Goal: Task Accomplishment & Management: Use online tool/utility

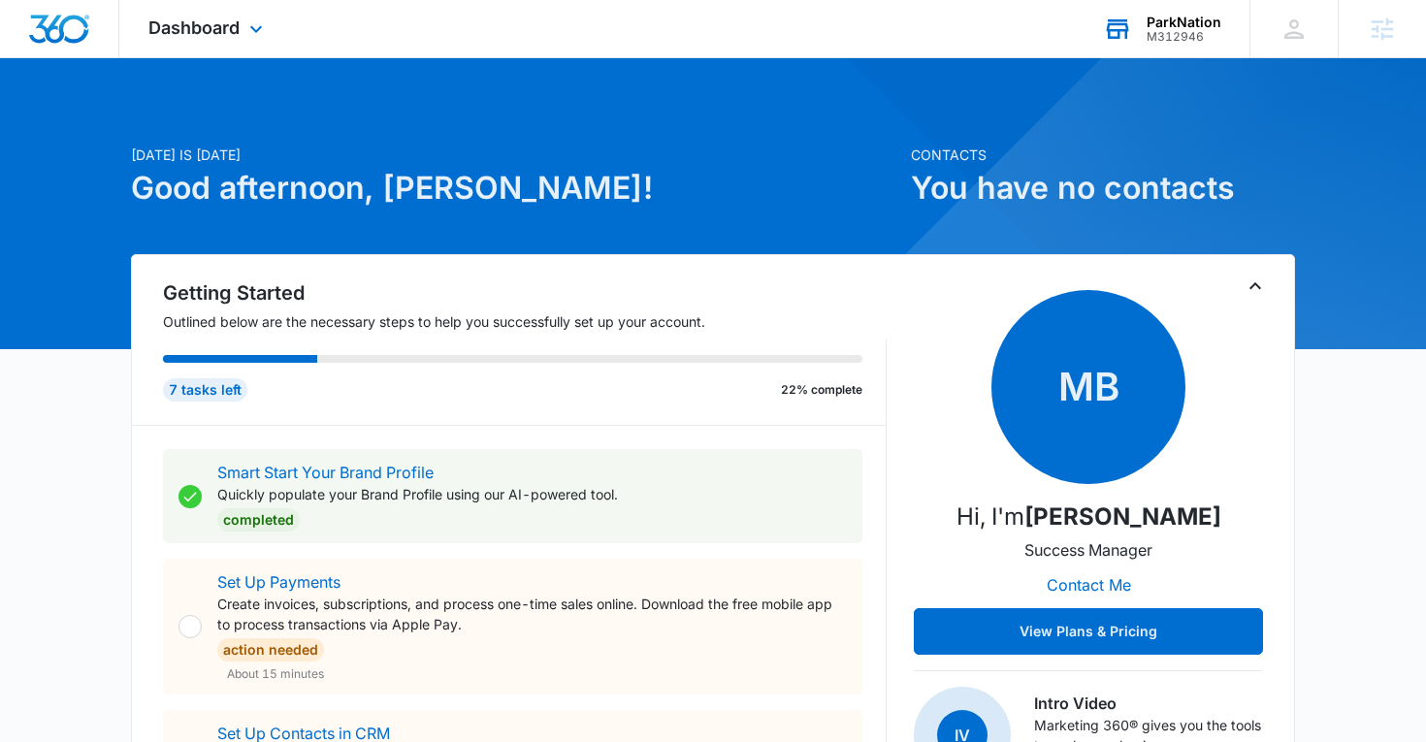
click at [1168, 46] on div "ParkNation M312946 Your Accounts View All" at bounding box center [1162, 28] width 176 height 57
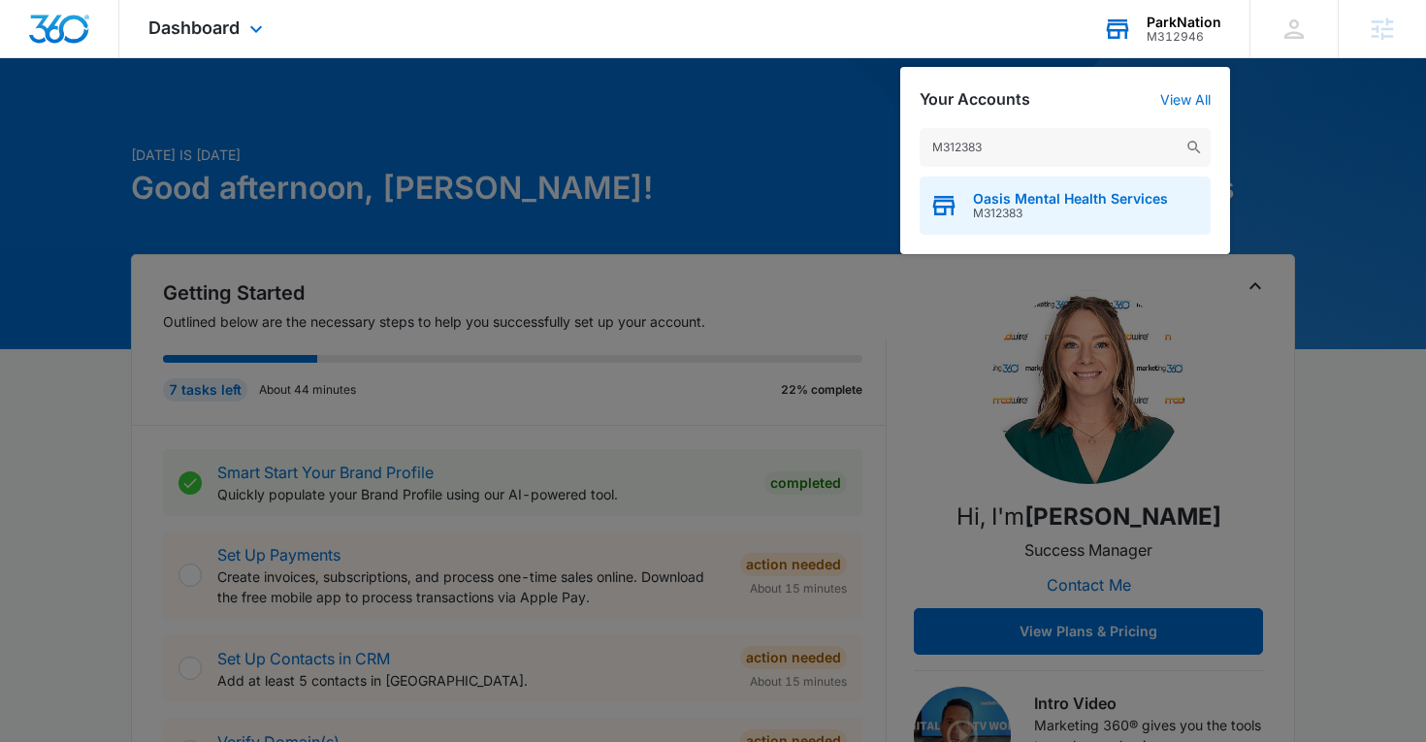
type input "M312383"
click at [991, 201] on span "Oasis Mental Health Services" at bounding box center [1070, 199] width 195 height 16
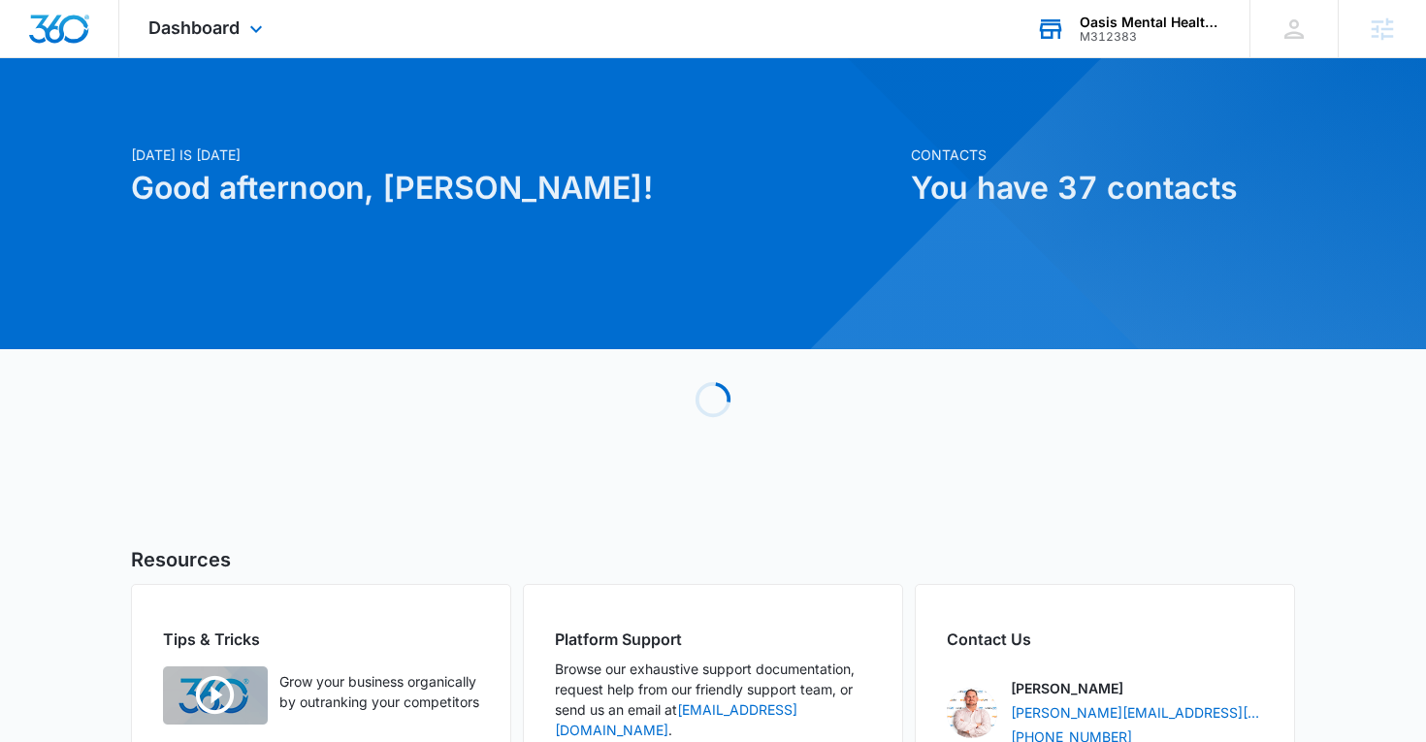
click at [208, 45] on div "Dashboard Apps Reputation Forms CRM Email Social Content Ads Intelligence Files…" at bounding box center [208, 28] width 178 height 57
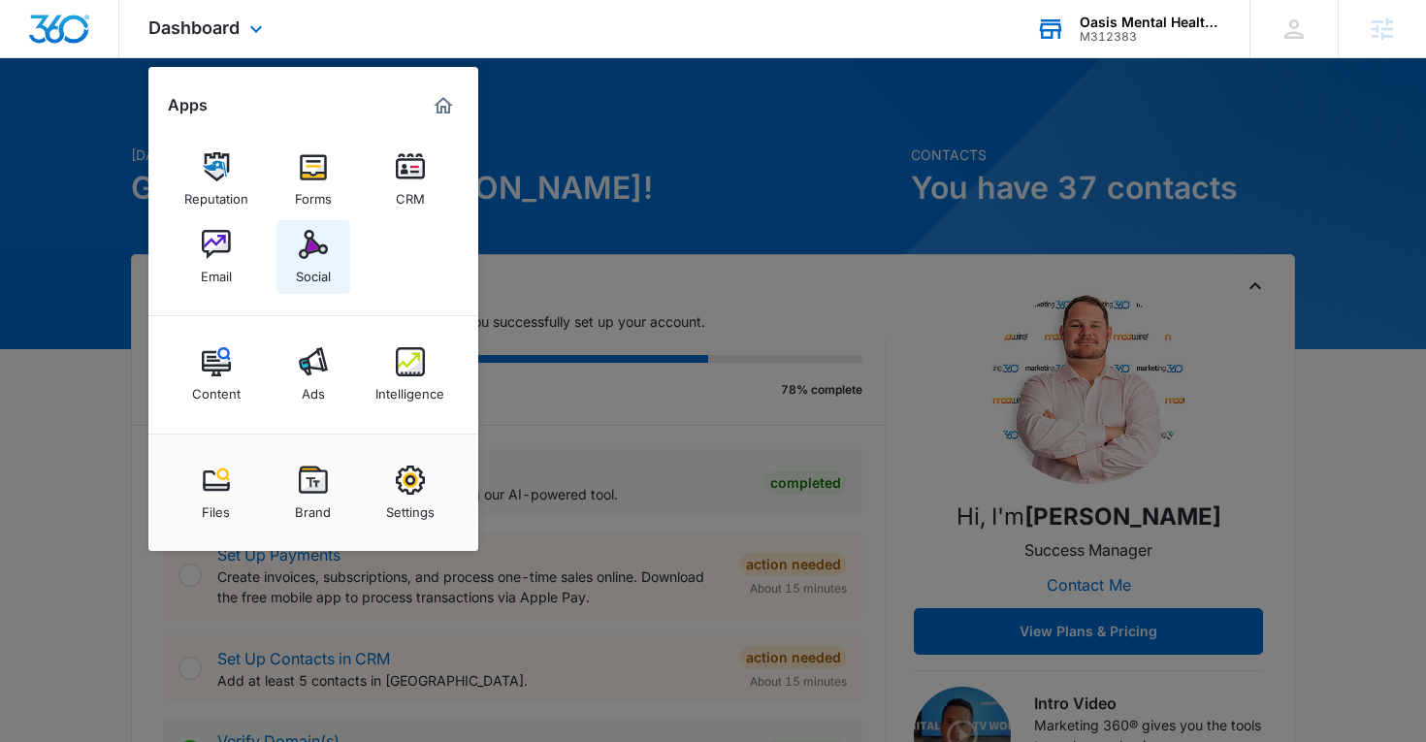
click at [299, 269] on div "Social" at bounding box center [313, 271] width 35 height 25
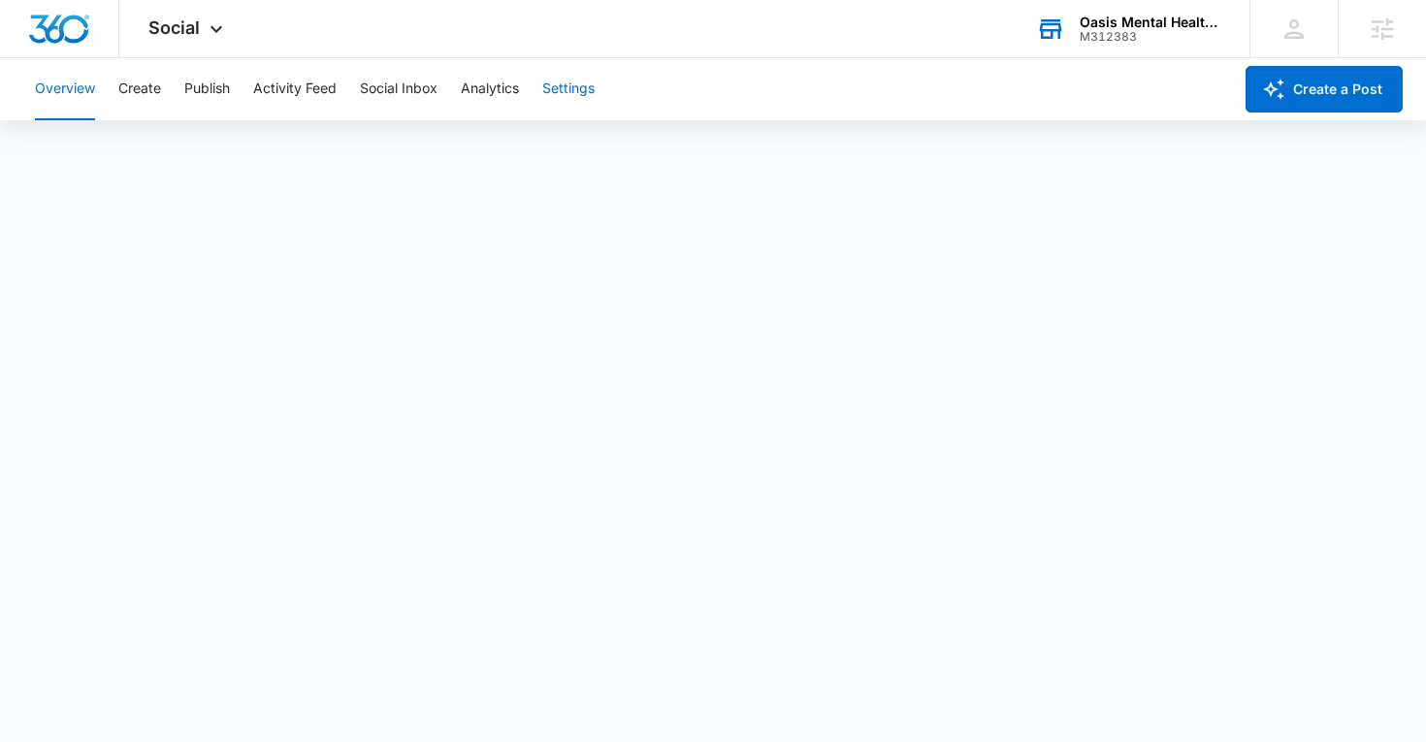
click at [589, 77] on button "Settings" at bounding box center [568, 89] width 52 height 62
click at [1114, 43] on div "M312383" at bounding box center [1151, 37] width 142 height 14
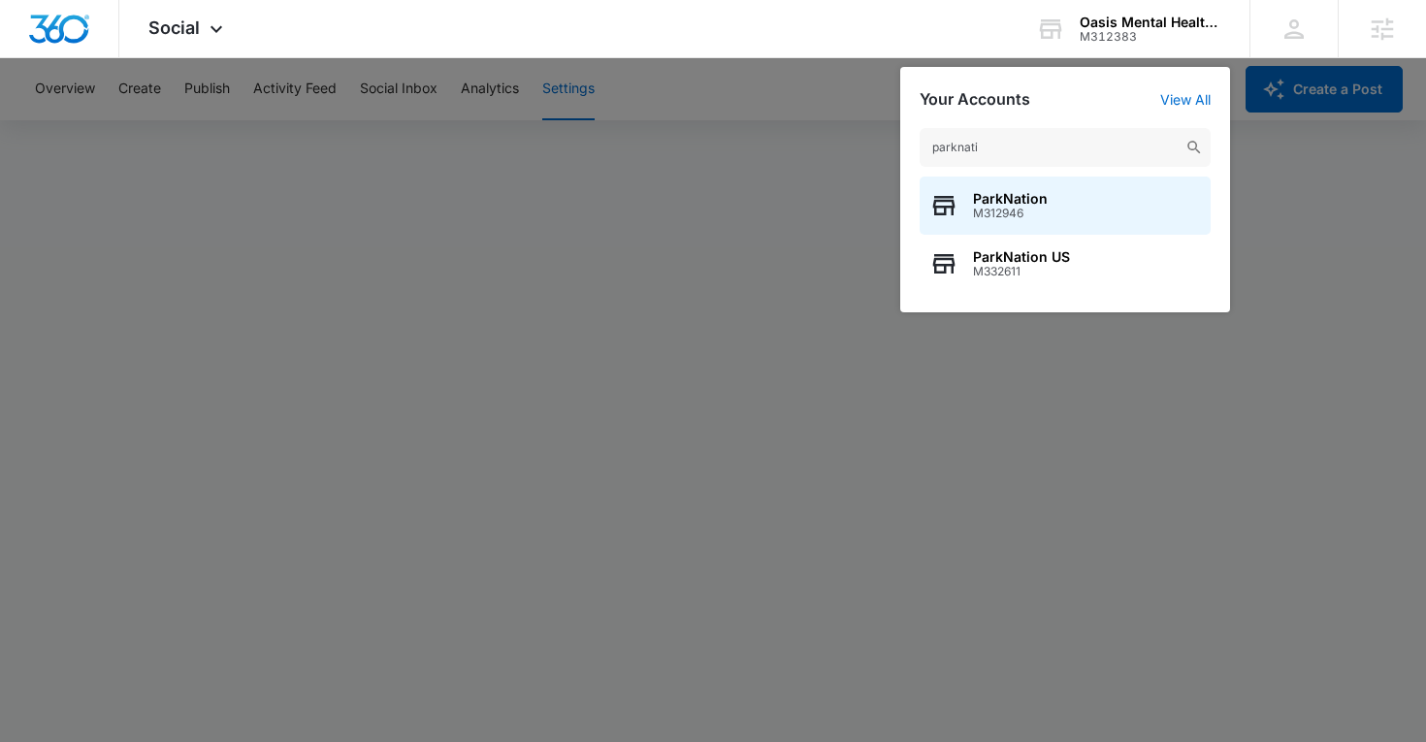
type input "parknati"
click at [986, 212] on span "M312946" at bounding box center [1010, 214] width 75 height 14
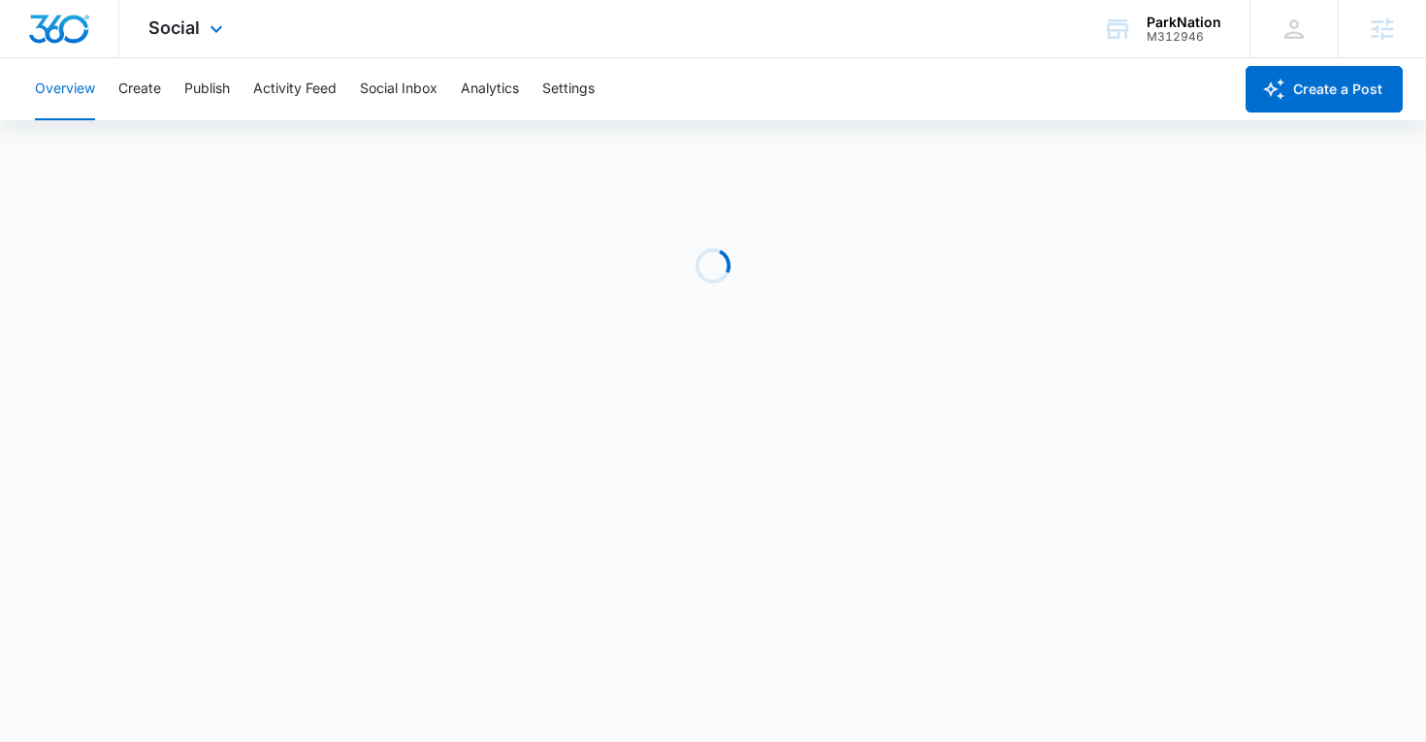
click at [199, 26] on div "Social Apps Reputation Websites Forms CRM Email Social Shop Content Ads Intelli…" at bounding box center [188, 28] width 138 height 57
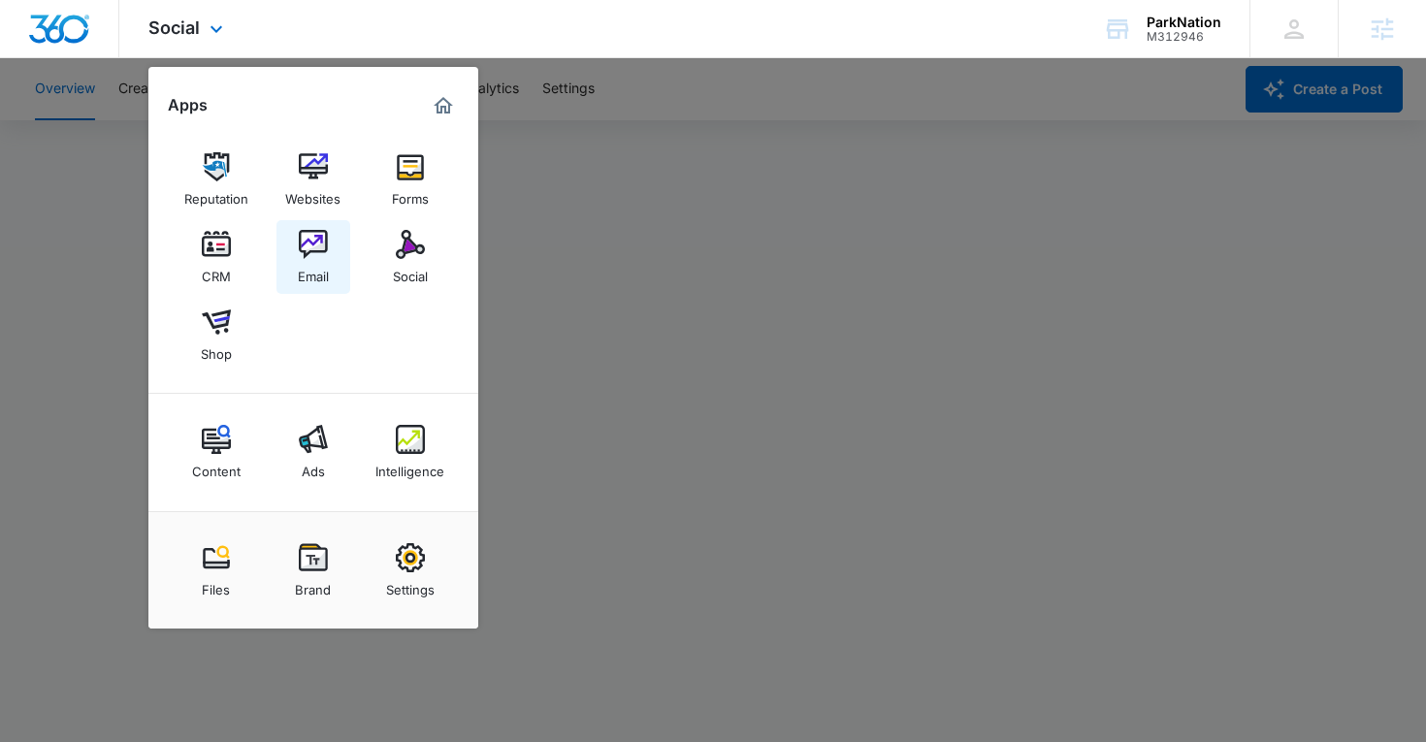
click at [320, 227] on link "Email" at bounding box center [313, 257] width 74 height 74
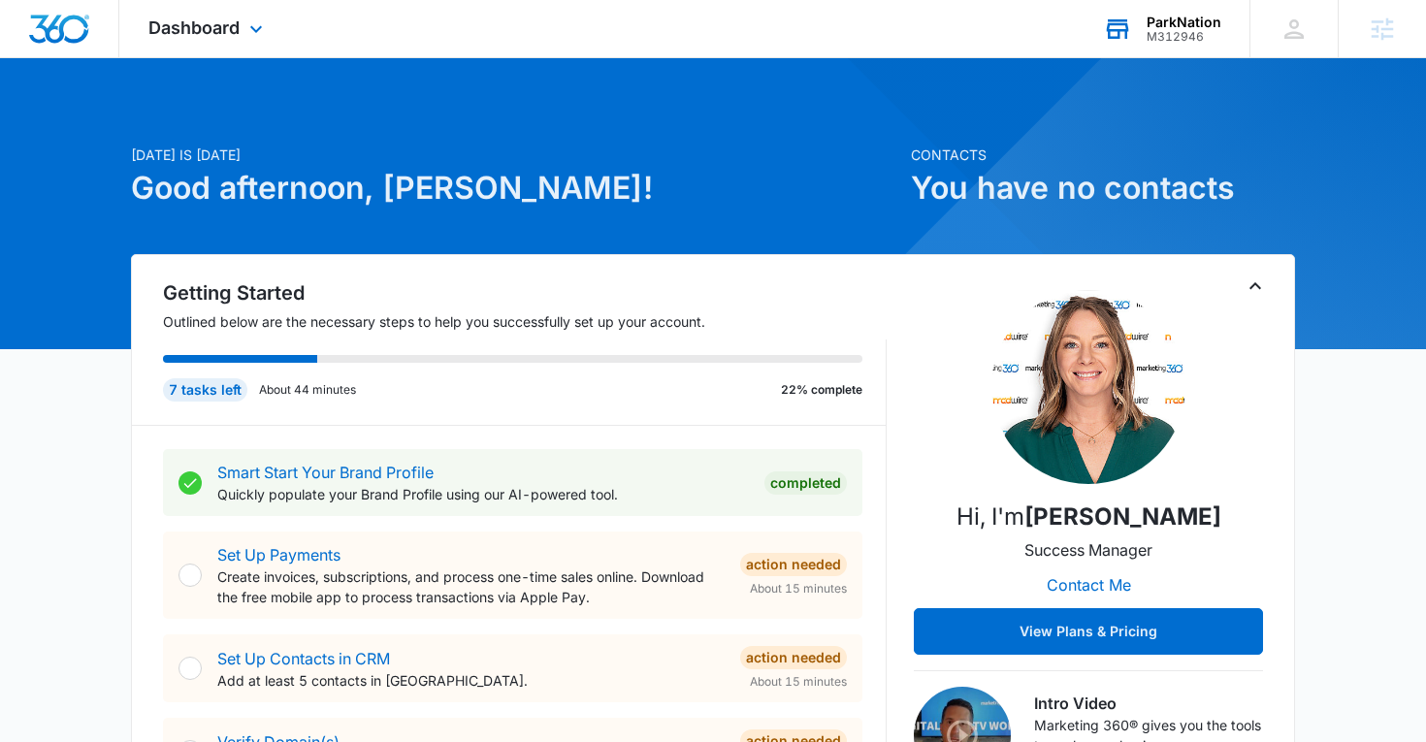
click at [1155, 47] on div "ParkNation M312946 Your Accounts View All" at bounding box center [1162, 28] width 176 height 57
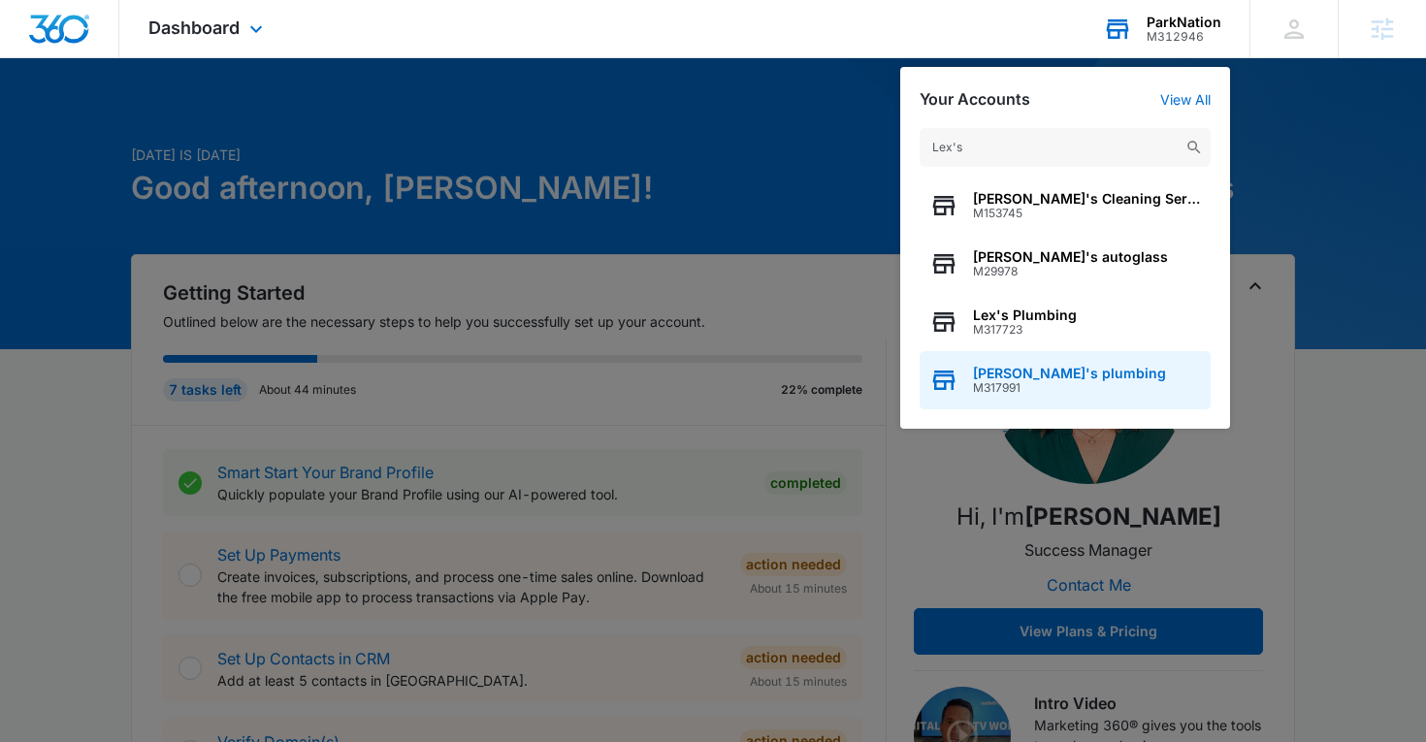
type input "Lex's"
click at [958, 387] on div "Lex's plumbing M317991" at bounding box center [1065, 380] width 291 height 58
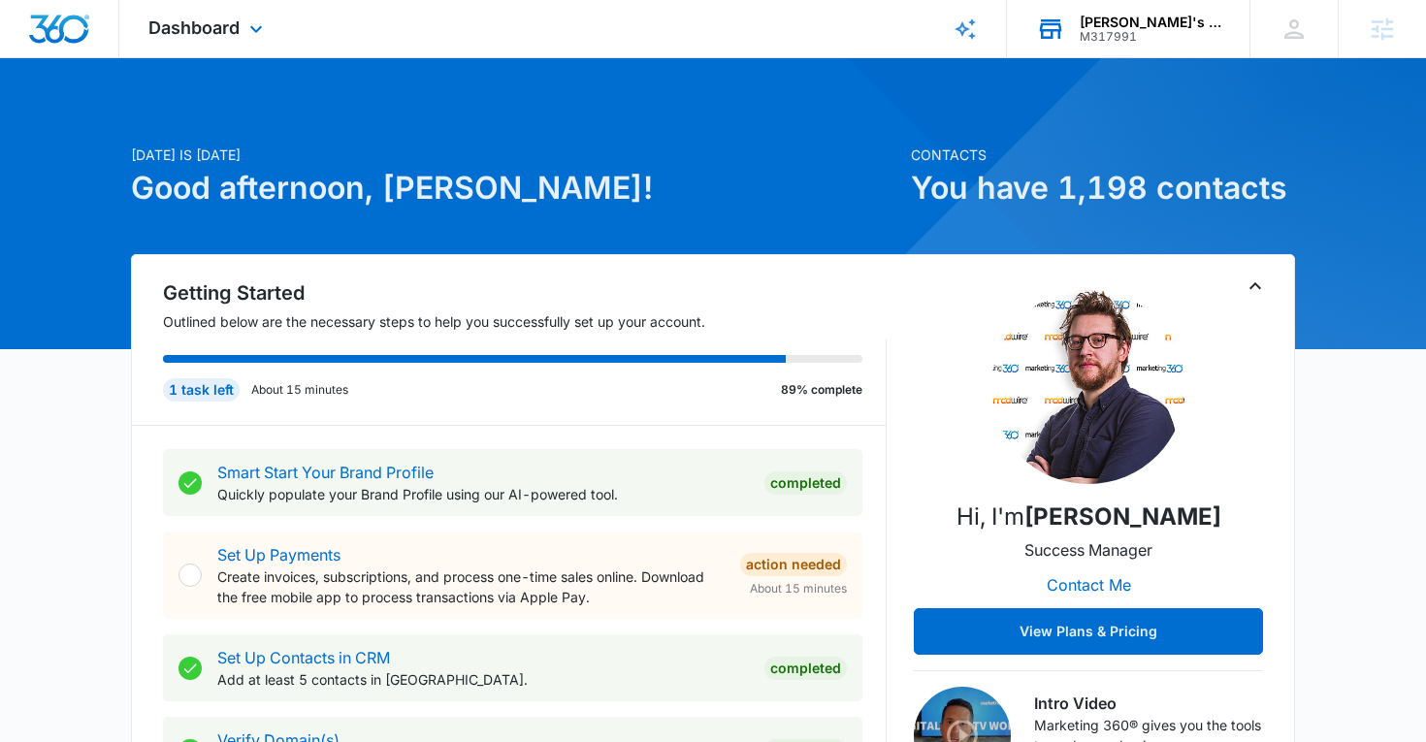
click at [241, 40] on div "Dashboard Apps Reputation Forms CRM Email Social Content Ads Intelligence Files…" at bounding box center [208, 28] width 178 height 57
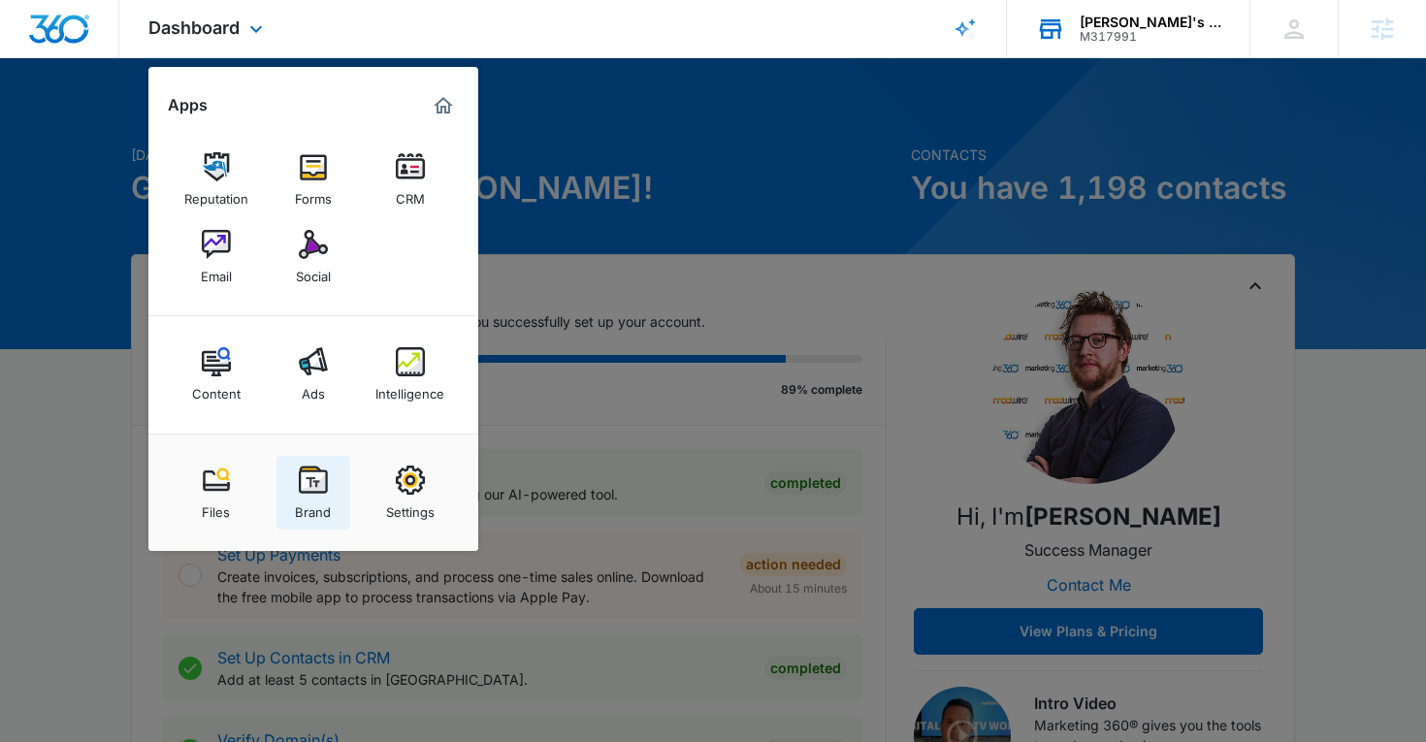
click at [302, 482] on img at bounding box center [313, 480] width 29 height 29
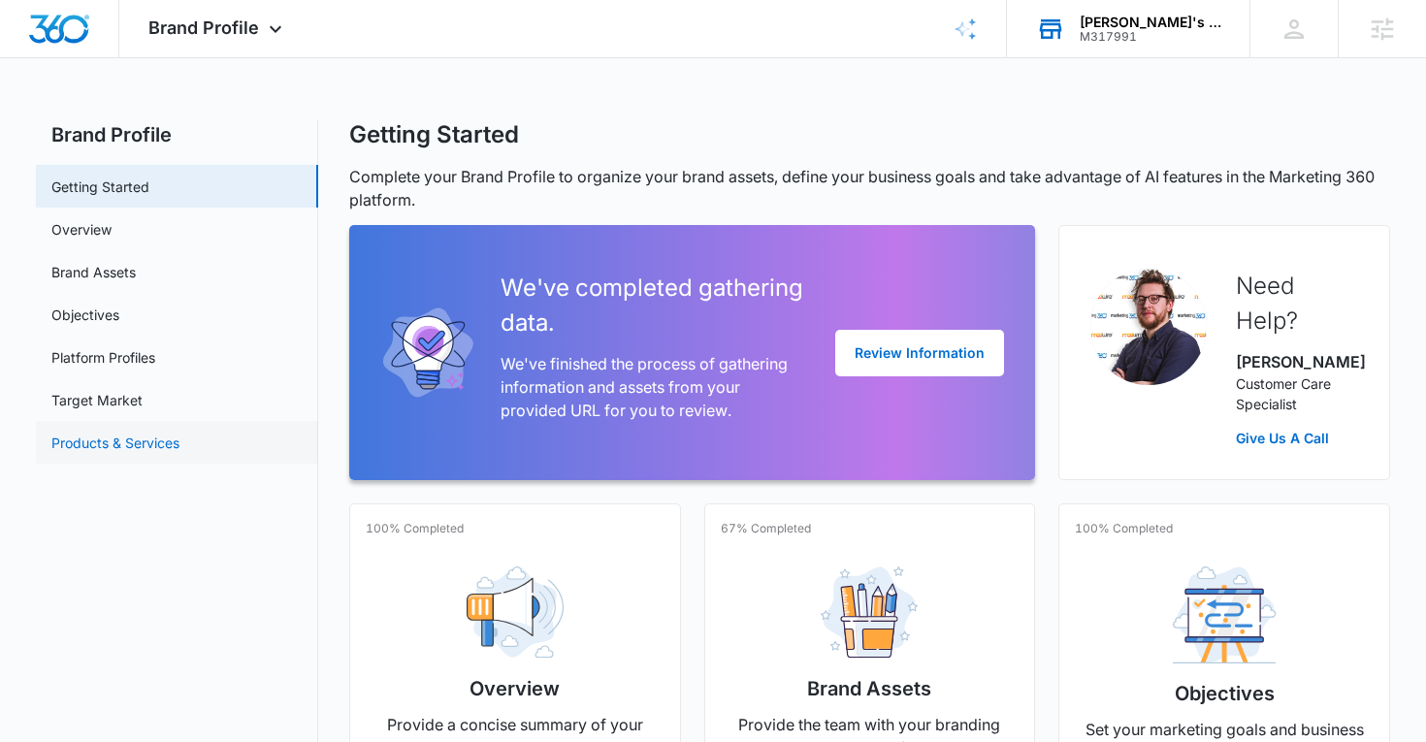
click at [111, 434] on link "Products & Services" at bounding box center [115, 443] width 128 height 20
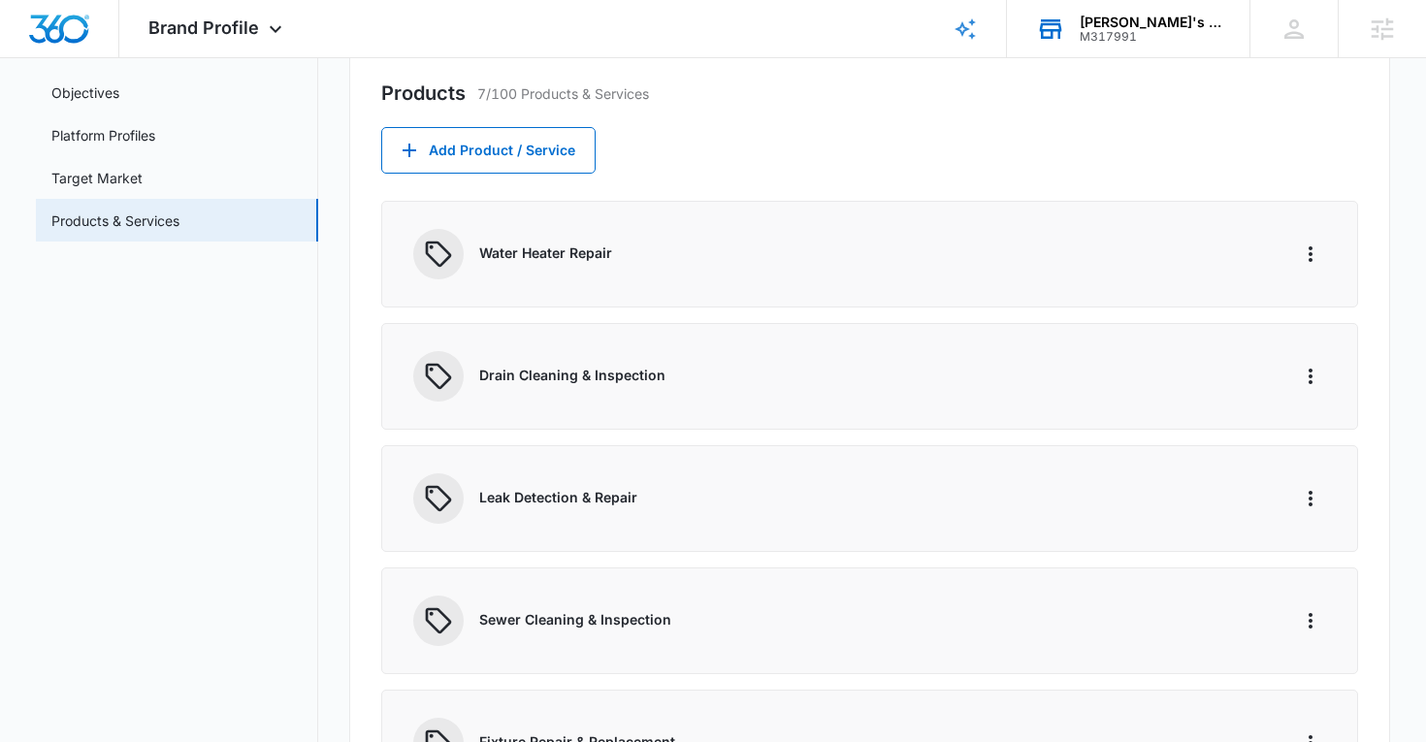
scroll to position [227, 0]
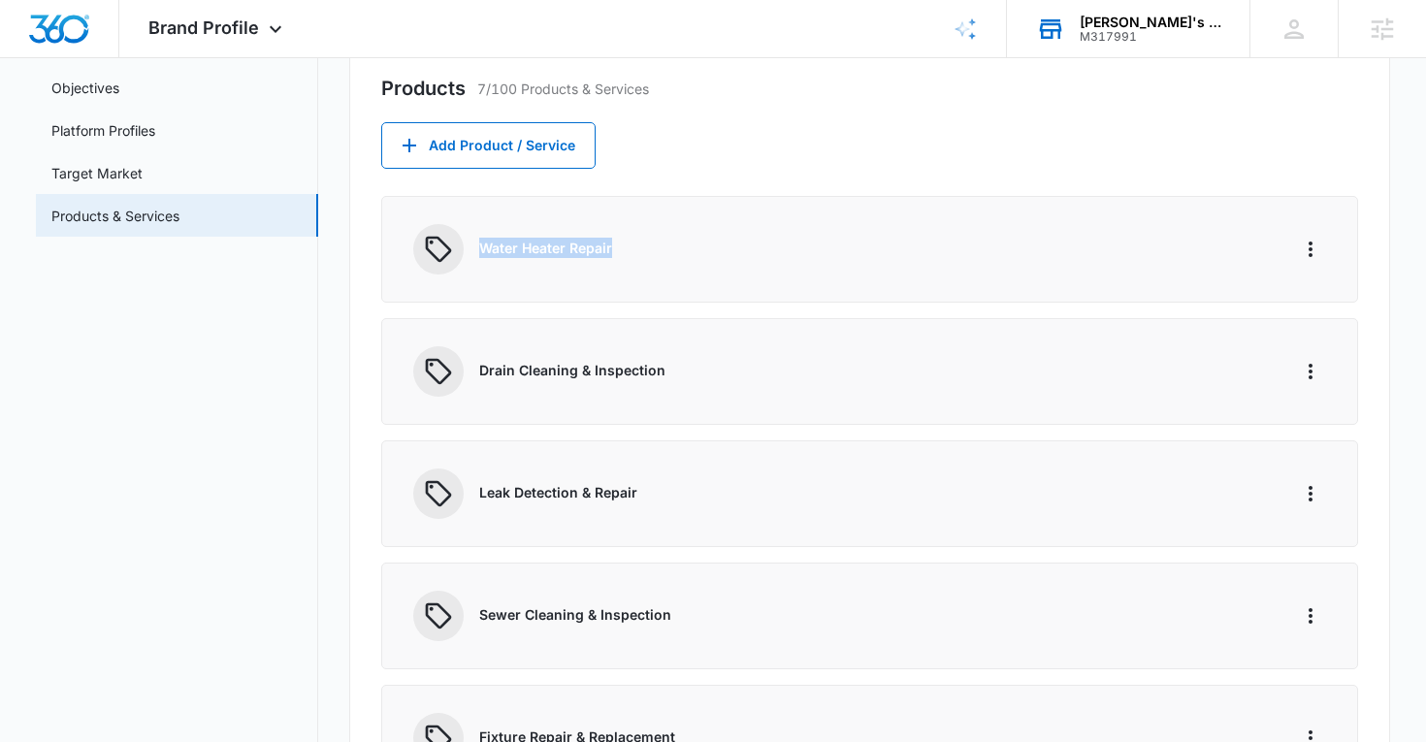
drag, startPoint x: 616, startPoint y: 244, endPoint x: 469, endPoint y: 250, distance: 147.6
click at [469, 250] on div "Water Heater Repair" at bounding box center [839, 249] width 852 height 50
copy p "Water Heater Repair"
drag, startPoint x: 667, startPoint y: 368, endPoint x: 476, endPoint y: 368, distance: 191.1
click at [476, 368] on div "Drain Cleaning & Inspection" at bounding box center [839, 371] width 852 height 50
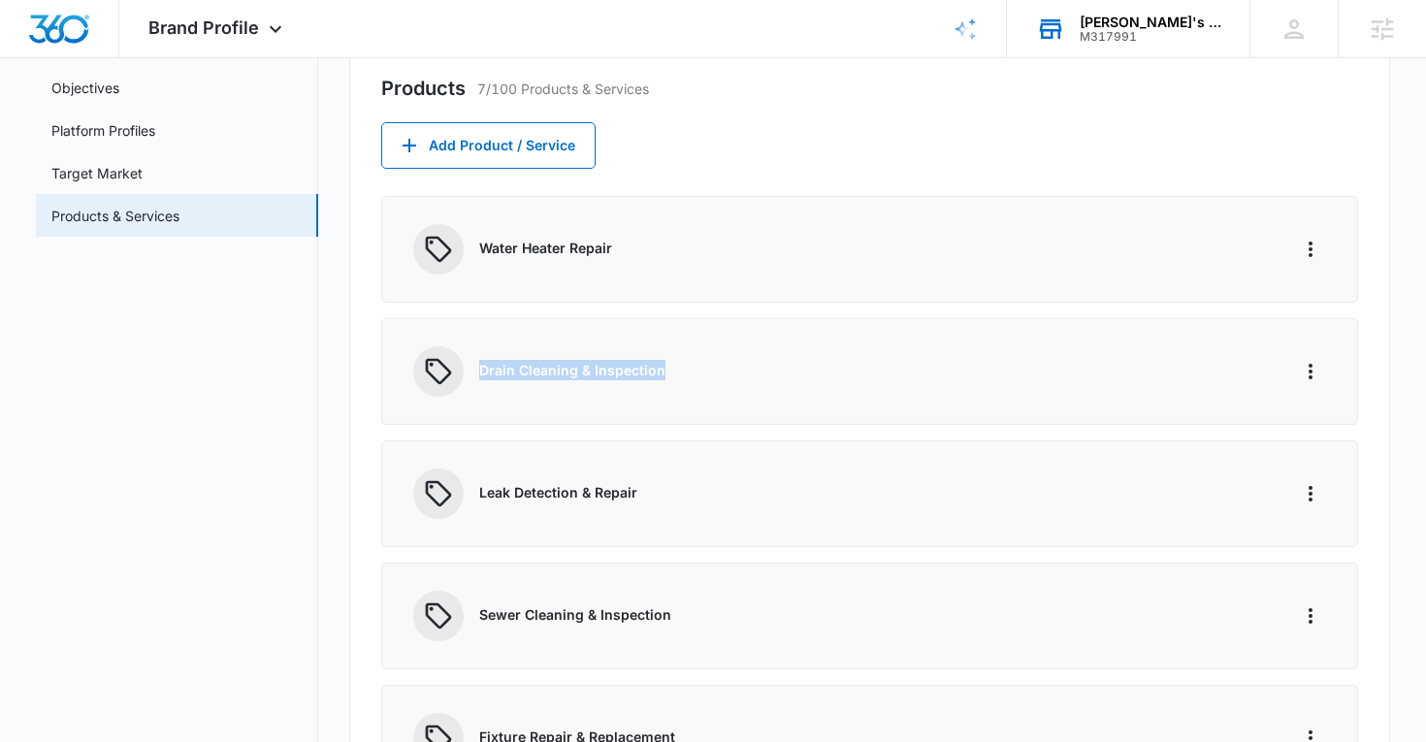
copy p "Drain Cleaning & Inspection"
drag, startPoint x: 638, startPoint y: 488, endPoint x: 436, endPoint y: 499, distance: 203.0
click at [436, 499] on div "Leak Detection & Repair" at bounding box center [839, 494] width 852 height 50
copy p "Leak Detection & Repair"
drag, startPoint x: 668, startPoint y: 609, endPoint x: 467, endPoint y: 609, distance: 201.8
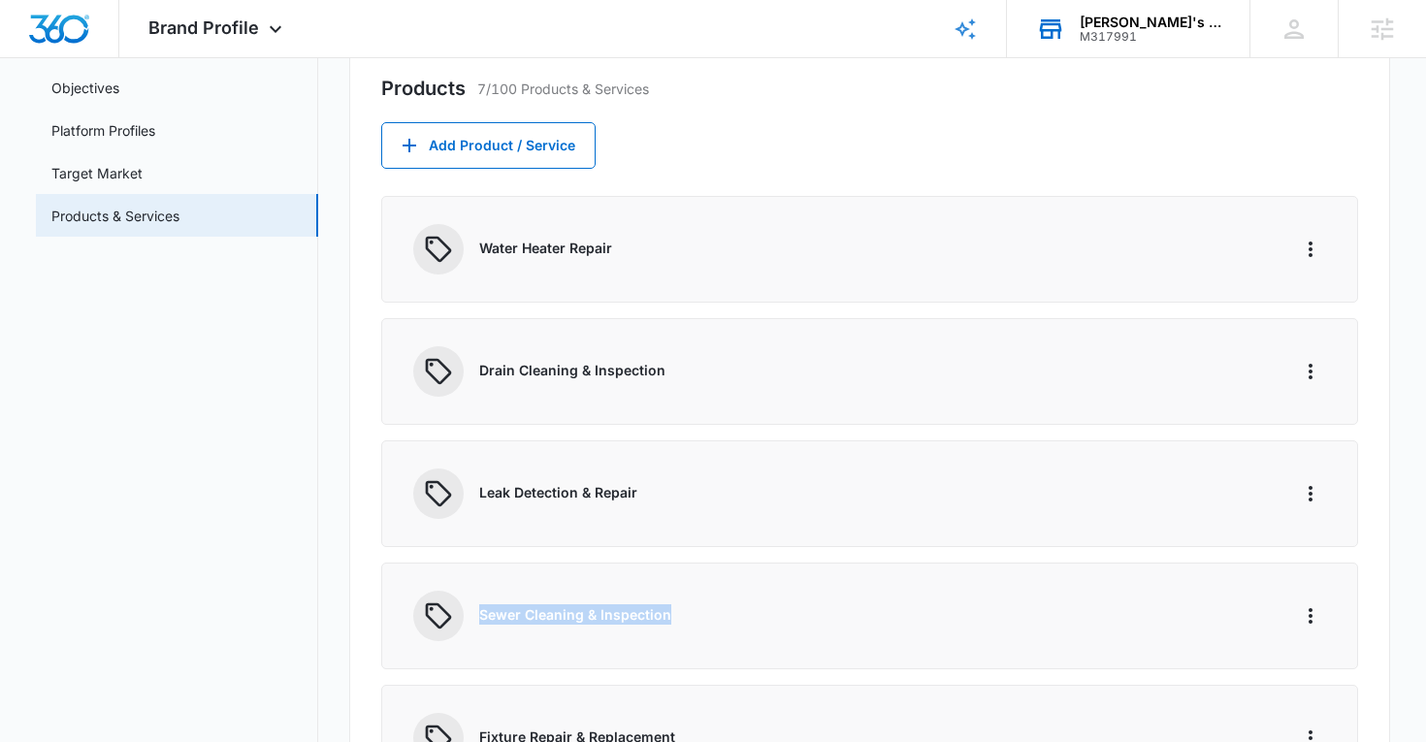
click at [467, 609] on div "Sewer Cleaning & Inspection" at bounding box center [839, 616] width 852 height 50
copy p "Sewer Cleaning & Inspection"
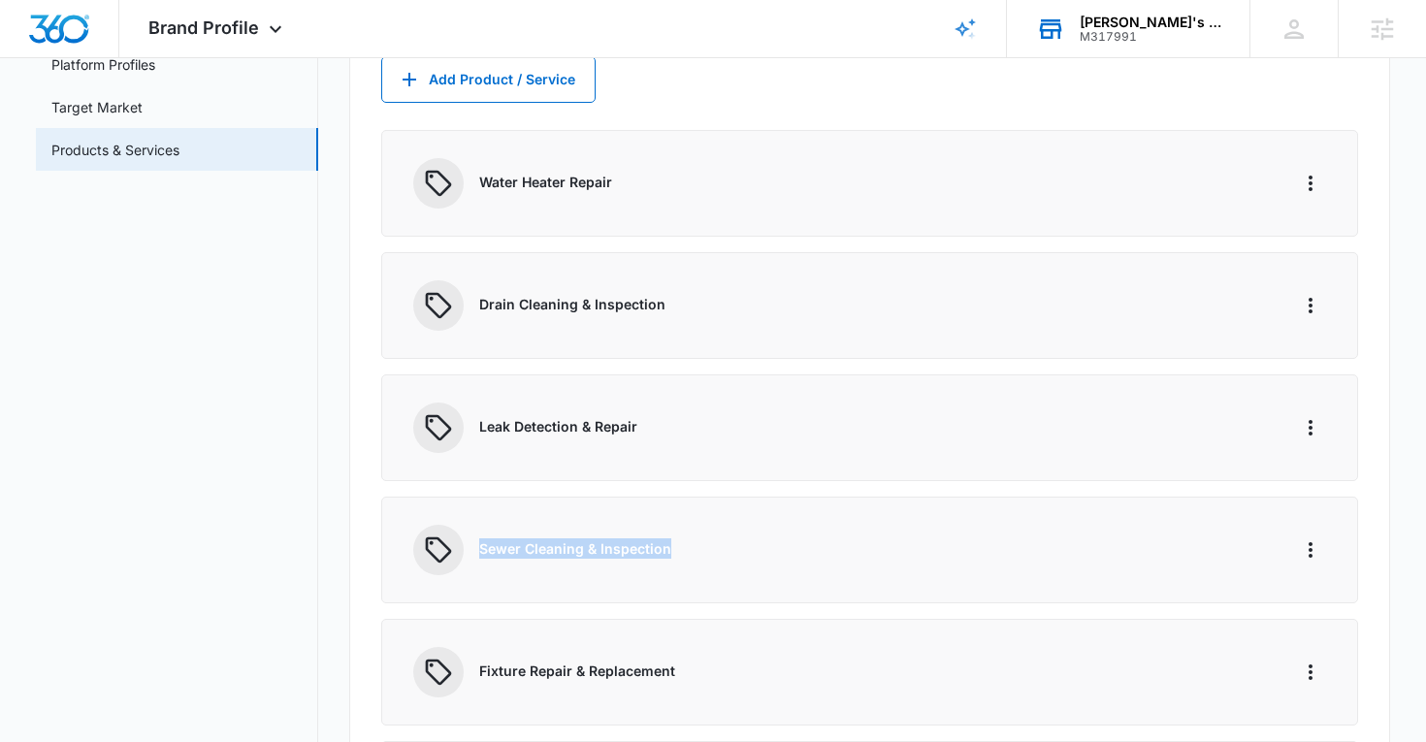
scroll to position [353, 0]
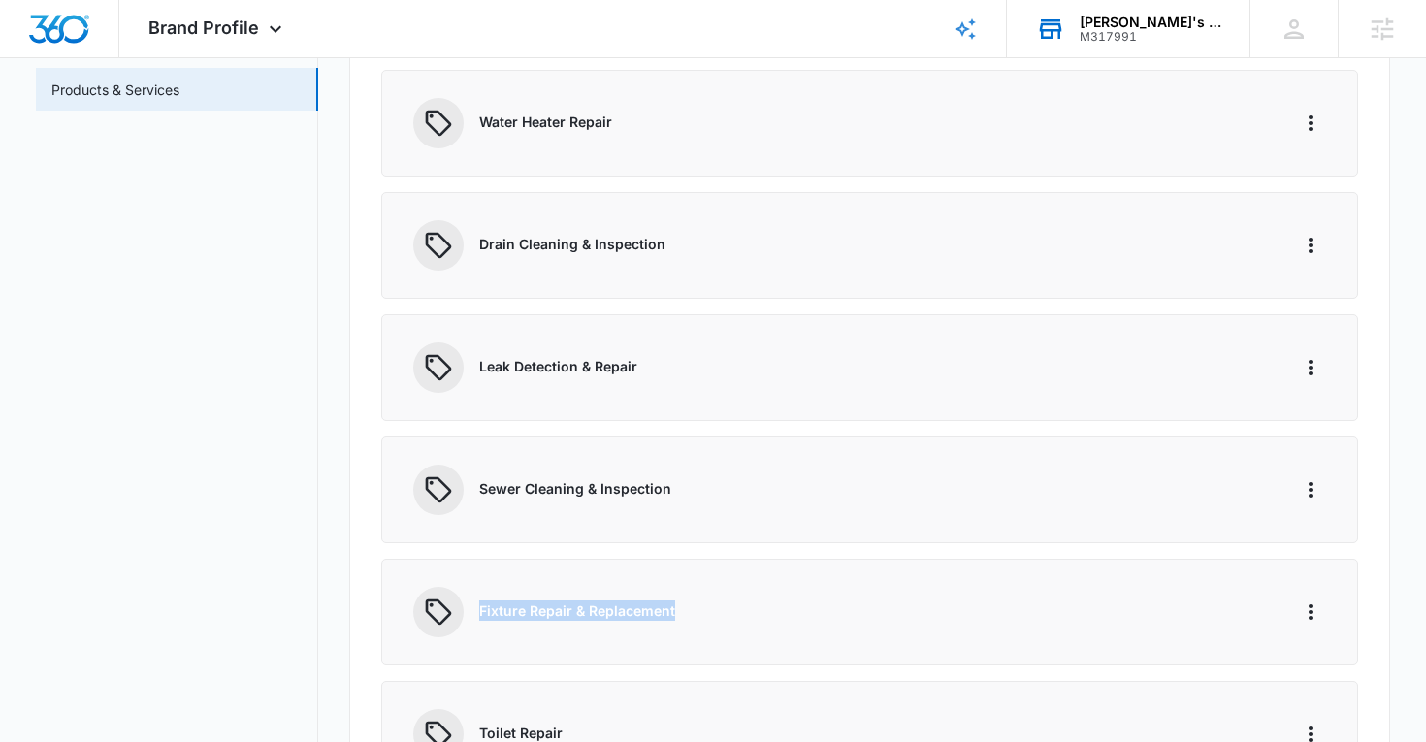
drag, startPoint x: 683, startPoint y: 609, endPoint x: 462, endPoint y: 617, distance: 221.3
click at [462, 617] on div "Fixture Repair & Replacement" at bounding box center [839, 612] width 852 height 50
copy p "Fixture Repair & Replacement"
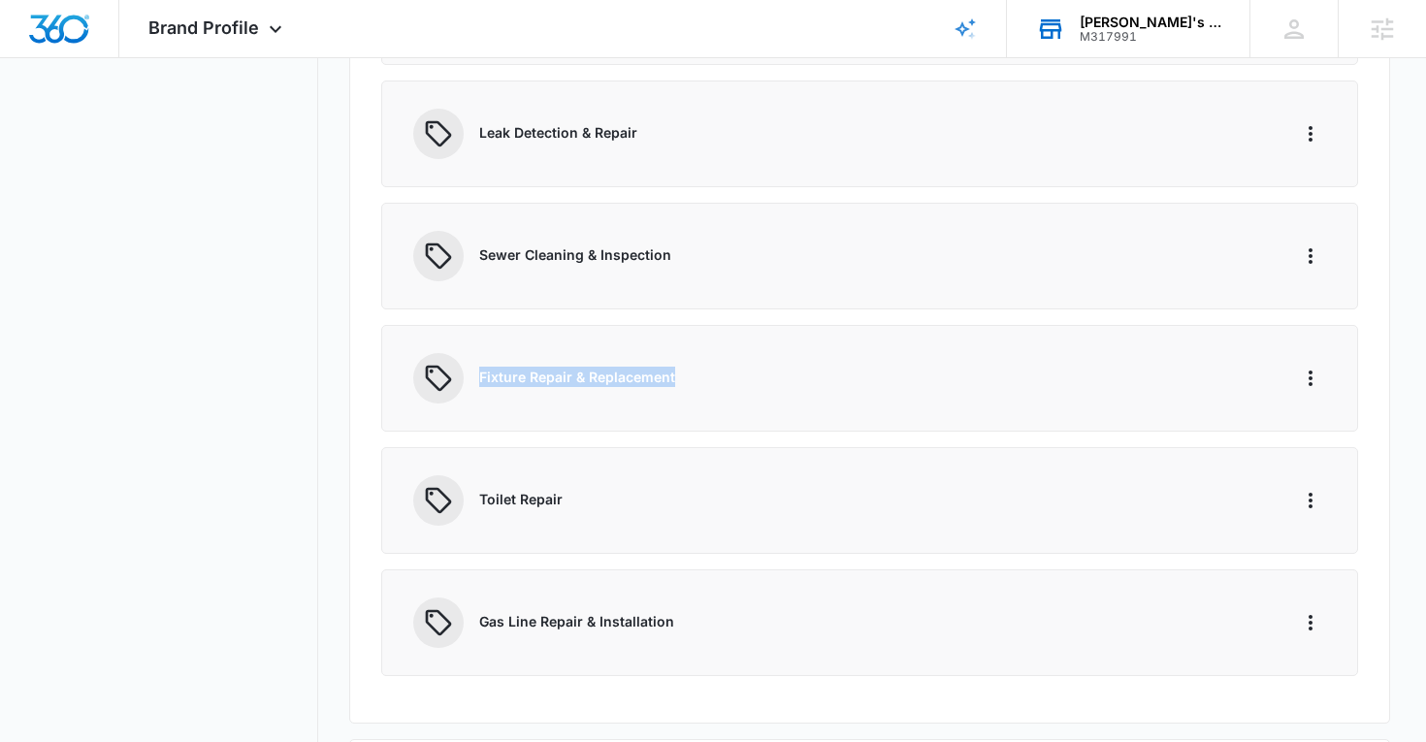
scroll to position [651, 0]
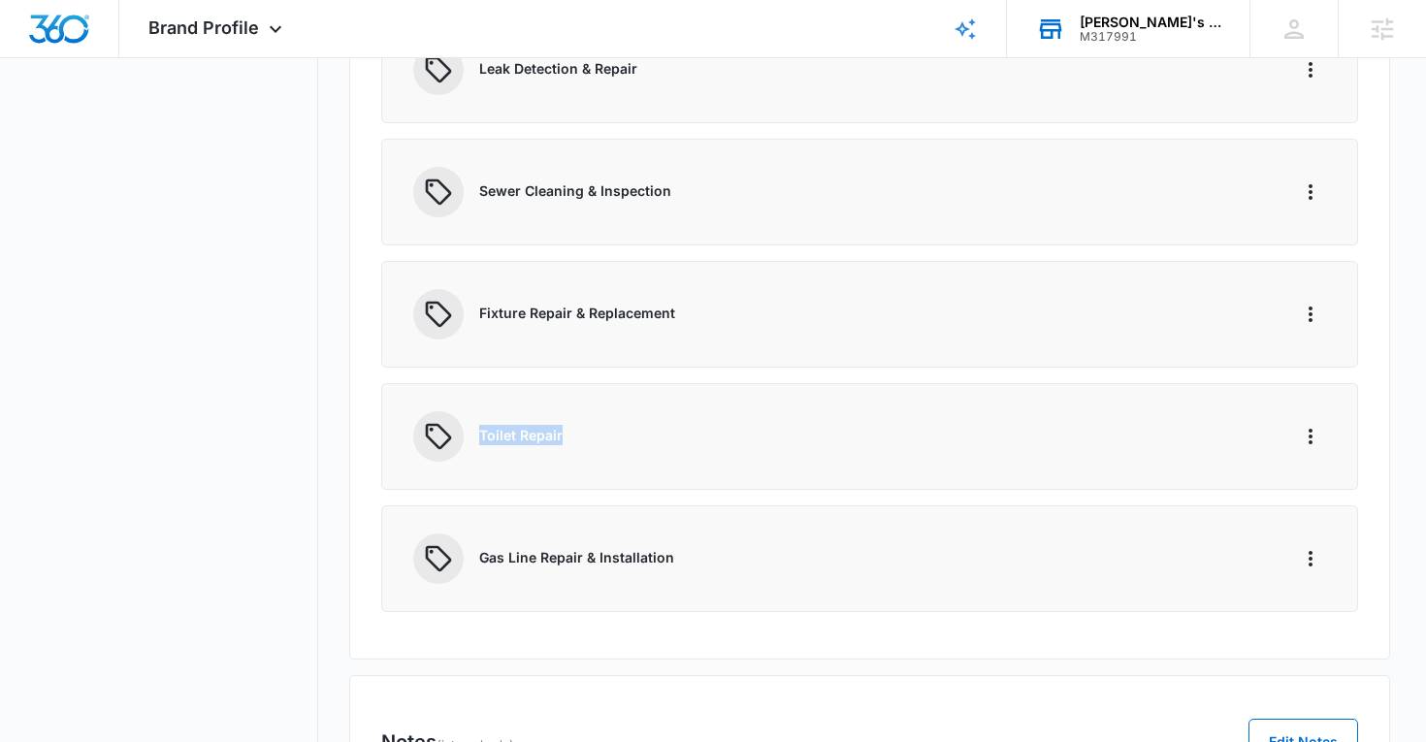
drag, startPoint x: 568, startPoint y: 436, endPoint x: 474, endPoint y: 434, distance: 94.1
click at [474, 435] on div "Toilet Repair" at bounding box center [839, 436] width 852 height 50
copy p "Toilet Repair"
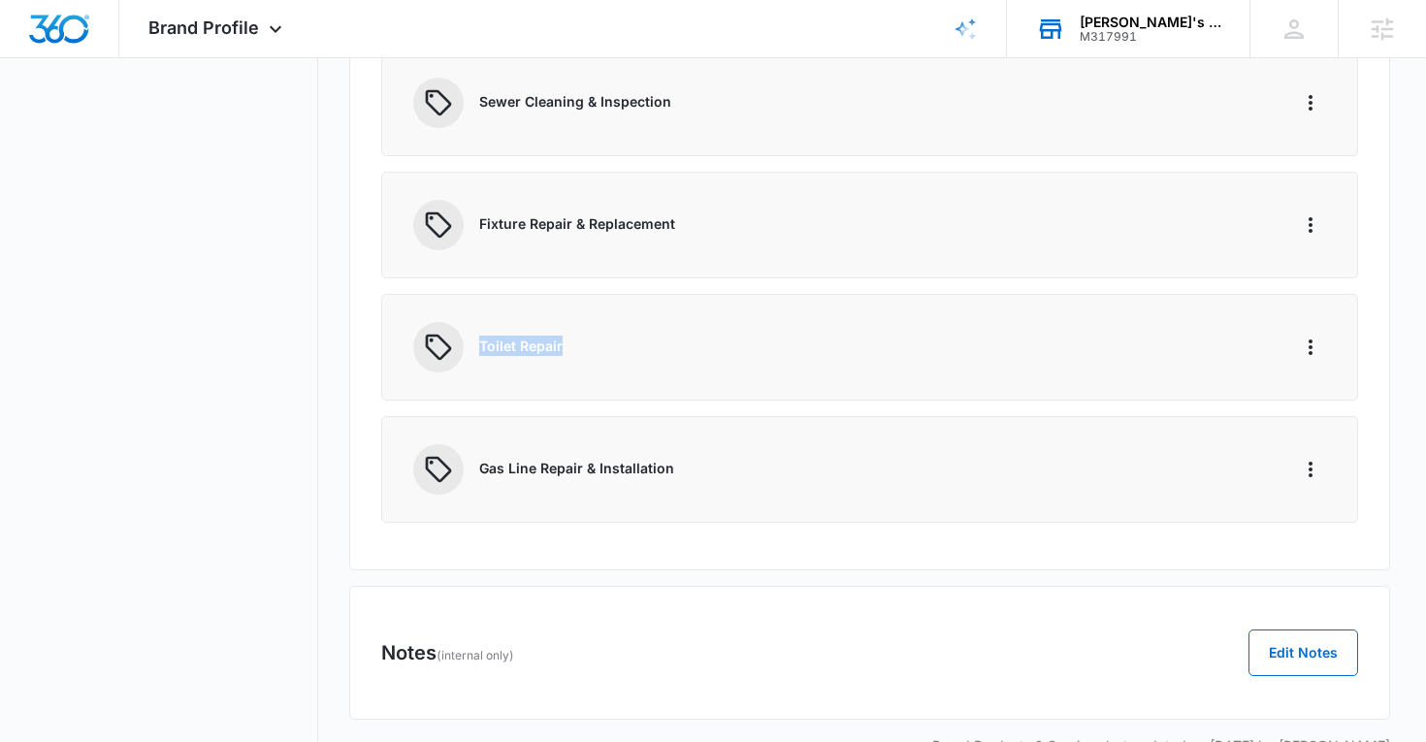
scroll to position [752, 0]
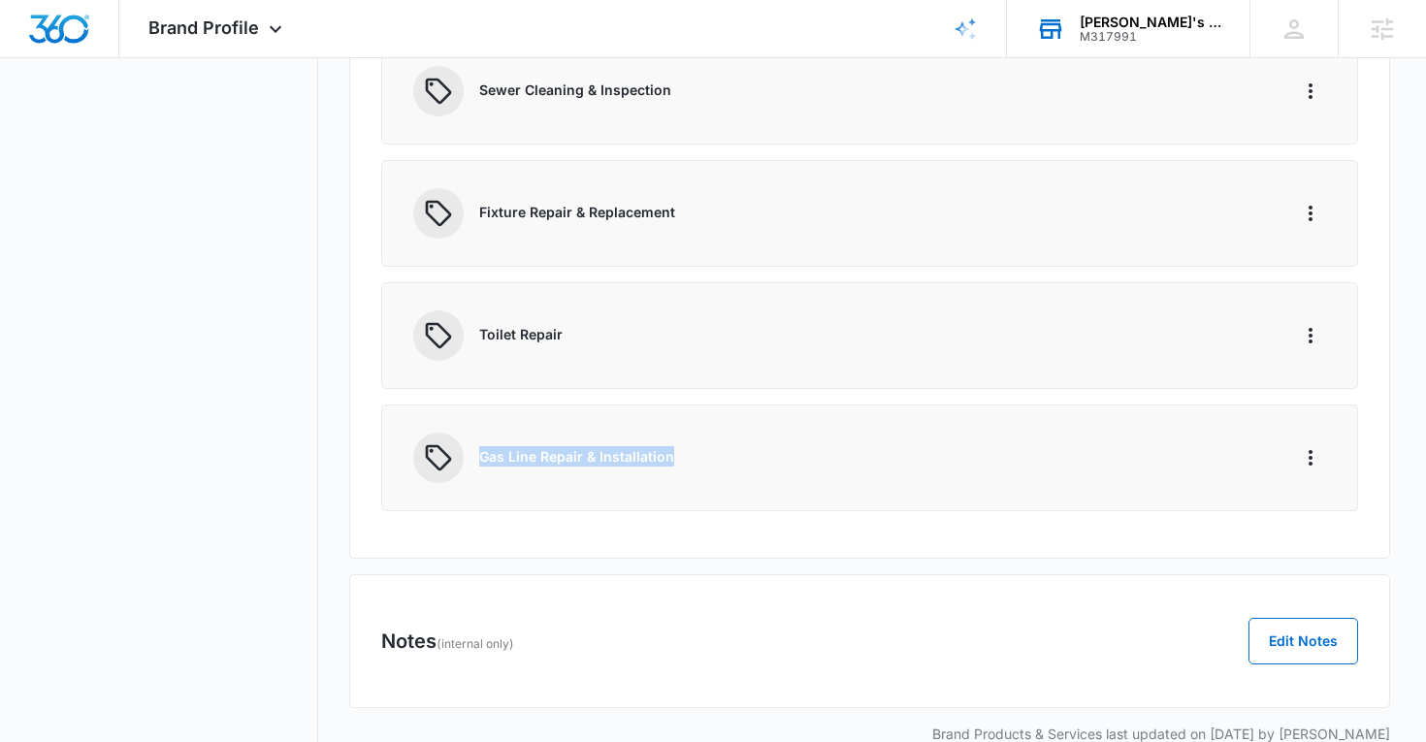
drag, startPoint x: 678, startPoint y: 455, endPoint x: 479, endPoint y: 458, distance: 198.9
click at [479, 458] on p "Gas Line Repair & Installation" at bounding box center [872, 456] width 786 height 20
copy p "Gas Line Repair & Installation"
